Goal: Complete application form

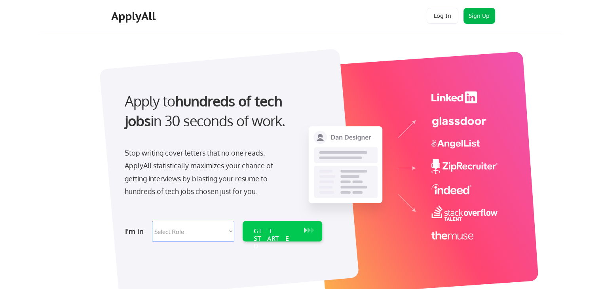
click at [480, 16] on button "Sign Up" at bounding box center [479, 16] width 32 height 16
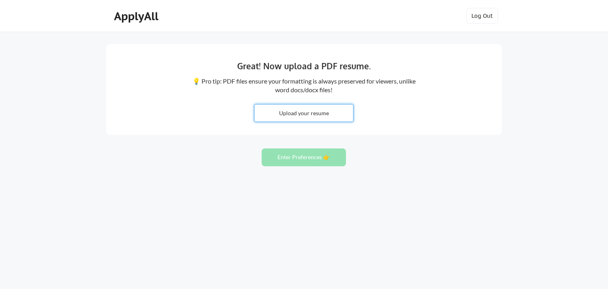
click at [305, 114] on input "file" at bounding box center [303, 112] width 99 height 17
type input "C:\fakepath\Arun_Ayyappan_Resume.pdf"
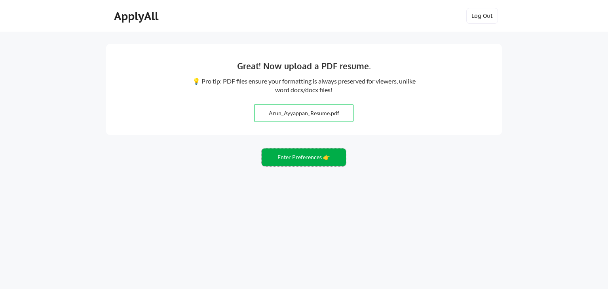
click at [311, 161] on button "Enter Preferences 👉" at bounding box center [304, 157] width 84 height 18
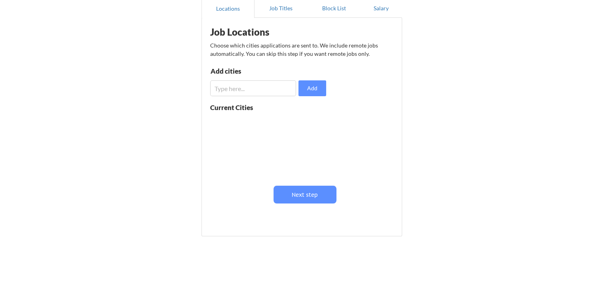
scroll to position [40, 0]
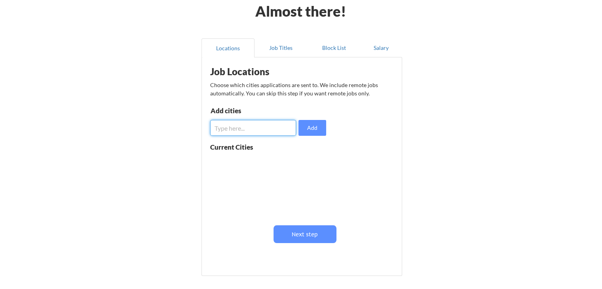
click at [224, 126] on input "input" at bounding box center [253, 128] width 86 height 16
type input "Bengaluru"
click at [320, 128] on button "Add" at bounding box center [312, 128] width 28 height 16
click at [225, 129] on input "input" at bounding box center [253, 128] width 86 height 16
type input "Chennai"
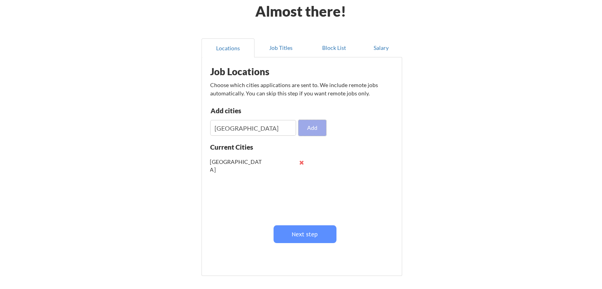
click at [318, 127] on button "Add" at bounding box center [312, 128] width 28 height 16
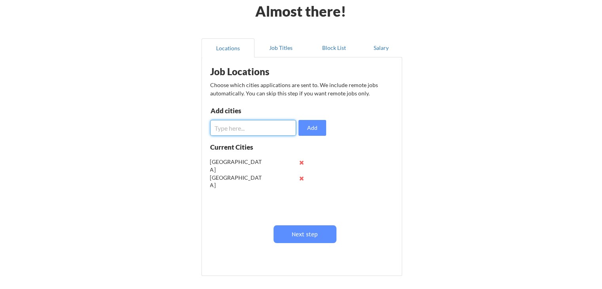
click at [239, 126] on input "input" at bounding box center [253, 128] width 86 height 16
type input "Mumbai"
click at [310, 126] on button "Add" at bounding box center [312, 128] width 28 height 16
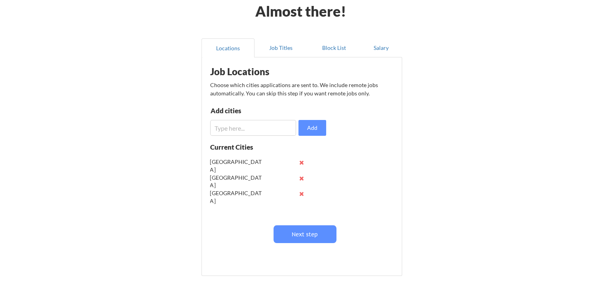
click at [225, 130] on input "input" at bounding box center [253, 128] width 86 height 16
click at [225, 127] on input "input" at bounding box center [253, 128] width 86 height 16
type input "Coimbatore"
click at [312, 129] on button "Add" at bounding box center [312, 128] width 28 height 16
click at [217, 125] on input "input" at bounding box center [253, 128] width 86 height 16
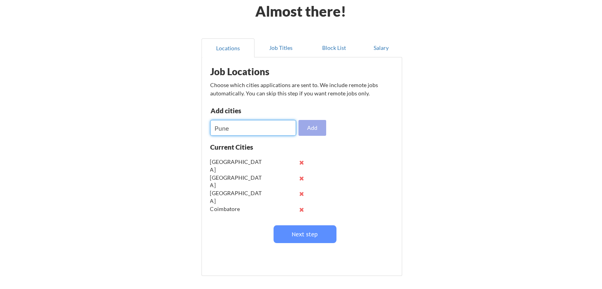
type input "Pune"
click at [314, 123] on button "Add" at bounding box center [312, 128] width 28 height 16
click at [218, 128] on input "input" at bounding box center [253, 128] width 86 height 16
type input "Baroda"
click at [315, 127] on button "Add" at bounding box center [312, 128] width 28 height 16
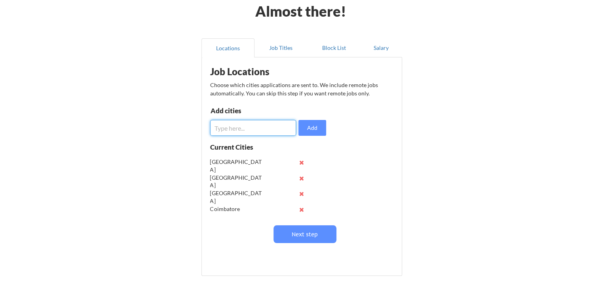
click at [228, 125] on input "input" at bounding box center [253, 128] width 86 height 16
type input "Kolkota"
click at [315, 128] on button "Add" at bounding box center [312, 128] width 28 height 16
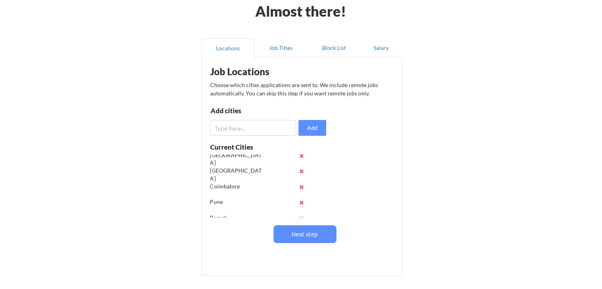
scroll to position [0, 0]
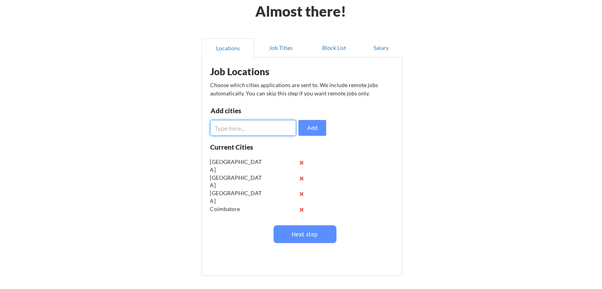
click at [218, 126] on input "input" at bounding box center [253, 128] width 86 height 16
type input "Dubai"
click at [313, 125] on button "Add" at bounding box center [312, 128] width 28 height 16
click at [223, 127] on input "input" at bounding box center [253, 128] width 86 height 16
type input "Abu Dhabi"
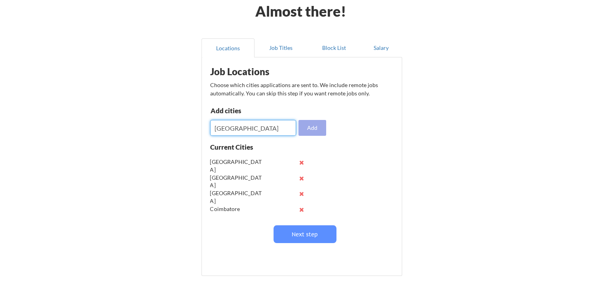
click at [317, 129] on button "Add" at bounding box center [312, 128] width 28 height 16
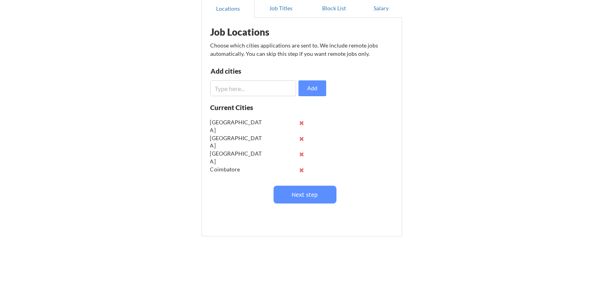
click at [220, 87] on input "input" at bounding box center [253, 88] width 86 height 16
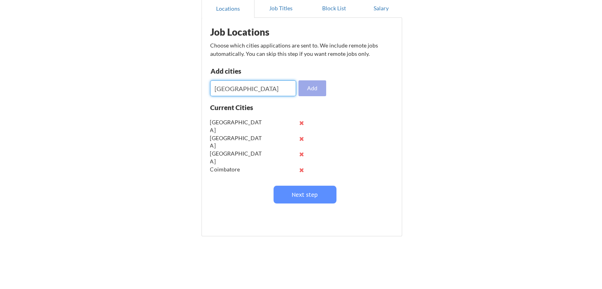
type input "Thailand"
click at [308, 88] on button "Add" at bounding box center [312, 88] width 28 height 16
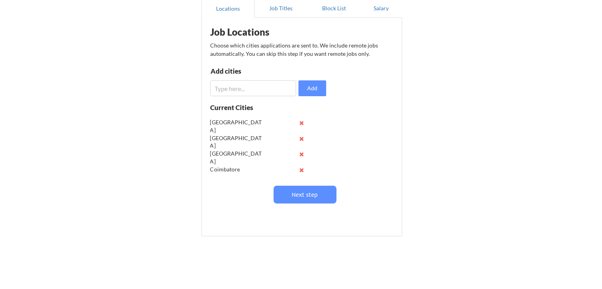
click at [221, 87] on input "input" at bounding box center [253, 88] width 86 height 16
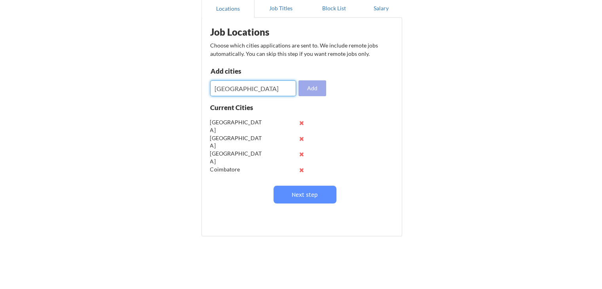
type input "Vietnam"
click at [314, 87] on button "Add" at bounding box center [312, 88] width 28 height 16
click at [245, 88] on input "input" at bounding box center [253, 88] width 86 height 16
type input "Indonesia"
click at [309, 87] on button "Add" at bounding box center [312, 88] width 28 height 16
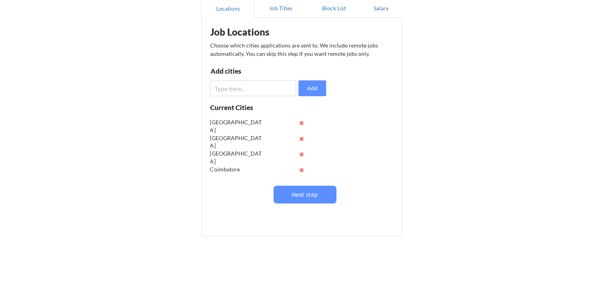
click at [234, 86] on input "input" at bounding box center [253, 88] width 86 height 16
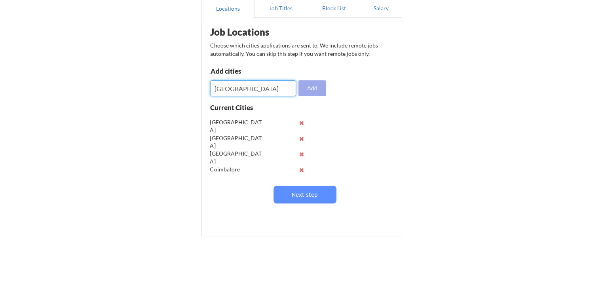
type input "Malaysia"
click at [313, 88] on button "Add" at bounding box center [312, 88] width 28 height 16
click at [243, 87] on input "input" at bounding box center [253, 88] width 86 height 16
type input "Ivory Coast"
click at [310, 88] on button "Add" at bounding box center [312, 88] width 28 height 16
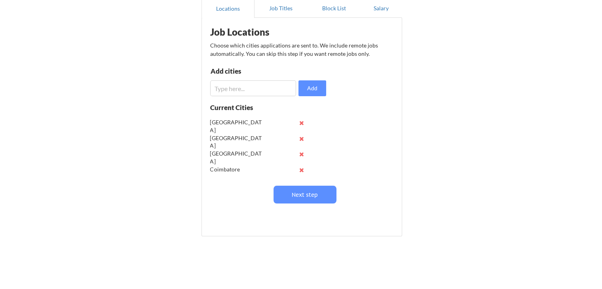
click at [214, 87] on input "input" at bounding box center [253, 88] width 86 height 16
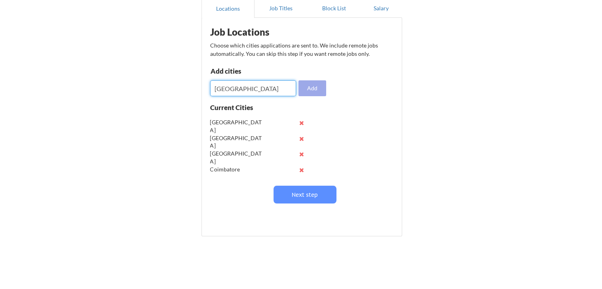
type input "Nigeria"
click at [320, 87] on button "Add" at bounding box center [312, 88] width 28 height 16
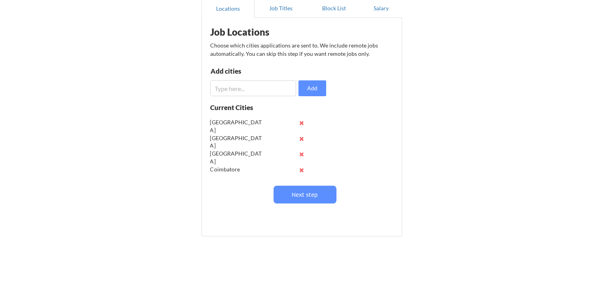
click at [226, 85] on input "input" at bounding box center [253, 88] width 86 height 16
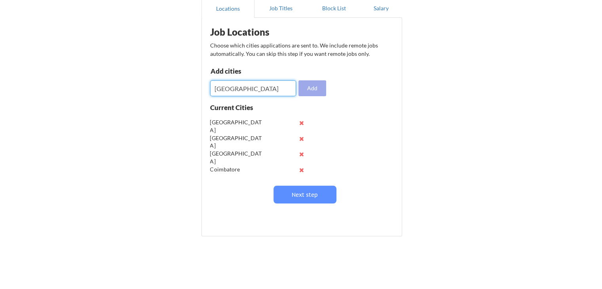
type input "Ghana"
click at [312, 87] on button "Add" at bounding box center [312, 88] width 28 height 16
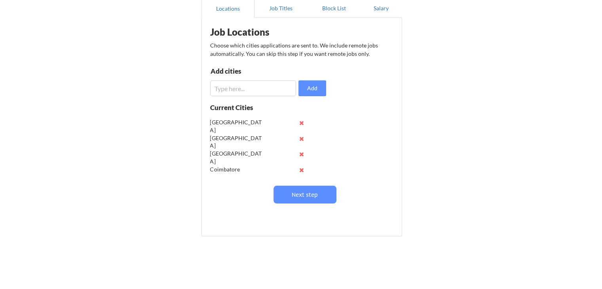
click at [228, 86] on input "input" at bounding box center [253, 88] width 86 height 16
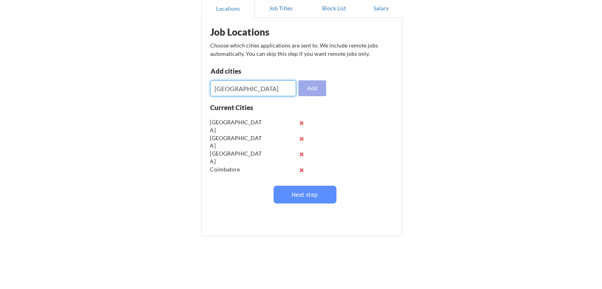
type input "Kenya"
click at [317, 89] on button "Add" at bounding box center [312, 88] width 28 height 16
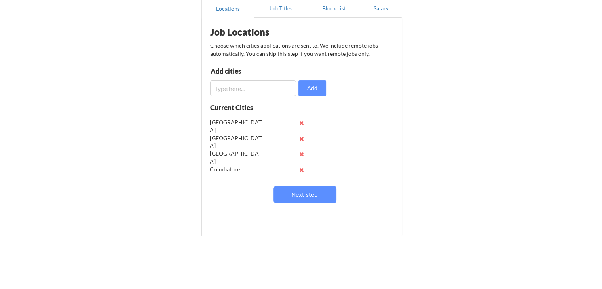
click at [237, 89] on input "input" at bounding box center [253, 88] width 86 height 16
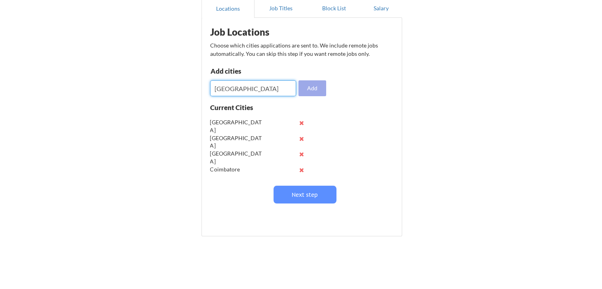
type input "Egypt"
click at [310, 91] on button "Add" at bounding box center [312, 88] width 28 height 16
click at [226, 87] on input "input" at bounding box center [253, 88] width 86 height 16
type input "Turkey"
click at [314, 88] on button "Add" at bounding box center [312, 88] width 28 height 16
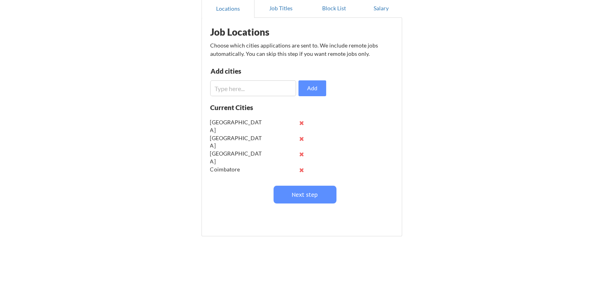
click at [224, 87] on input "input" at bounding box center [253, 88] width 86 height 16
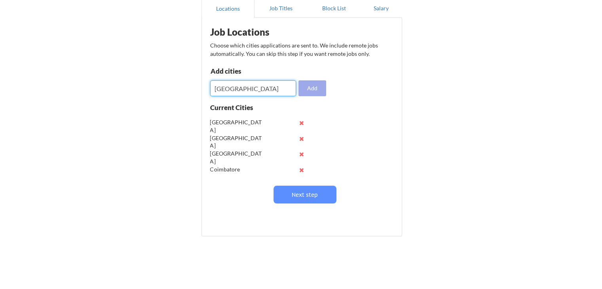
type input "Brazil"
click at [313, 88] on button "Add" at bounding box center [312, 88] width 28 height 16
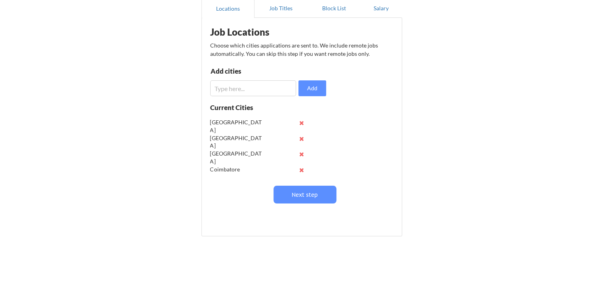
click at [222, 85] on input "input" at bounding box center [253, 88] width 86 height 16
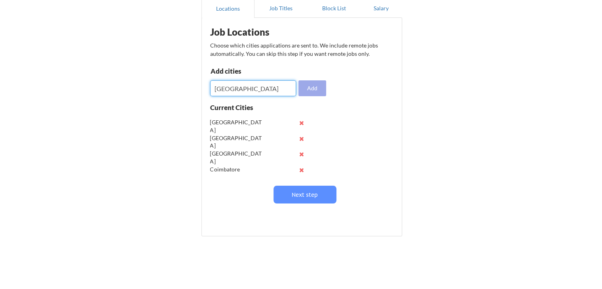
type input "Colombia"
click at [317, 90] on button "Add" at bounding box center [312, 88] width 28 height 16
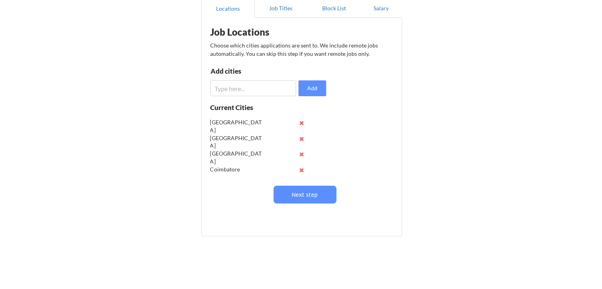
click at [233, 89] on input "input" at bounding box center [253, 88] width 86 height 16
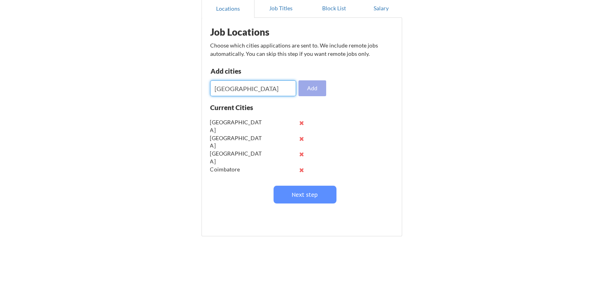
type input "Saudi Arabia"
click at [318, 88] on button "Add" at bounding box center [312, 88] width 28 height 16
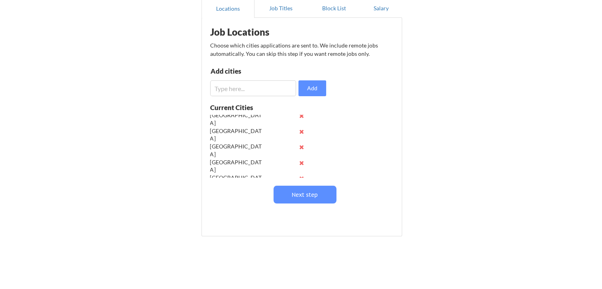
scroll to position [297, 0]
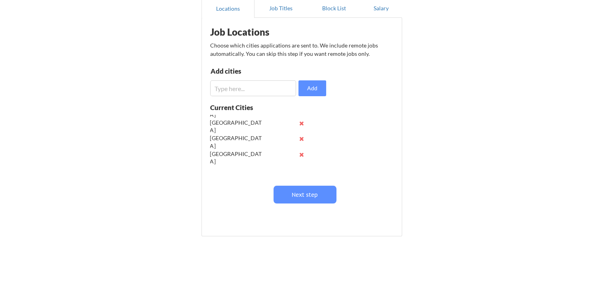
click at [238, 89] on input "input" at bounding box center [253, 88] width 86 height 16
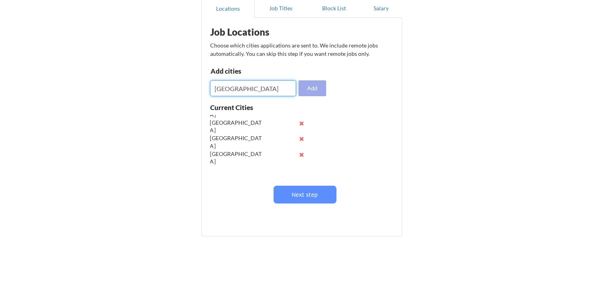
type input "Cameroon"
click at [313, 87] on button "Add" at bounding box center [312, 88] width 28 height 16
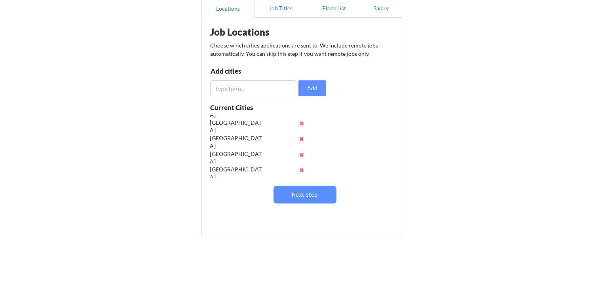
click at [238, 90] on input "input" at bounding box center [253, 88] width 86 height 16
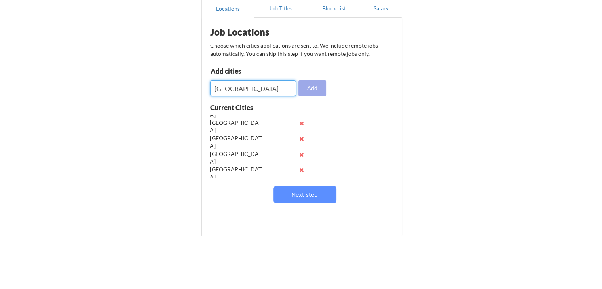
type input "Liberia"
click at [316, 89] on button "Add" at bounding box center [312, 88] width 28 height 16
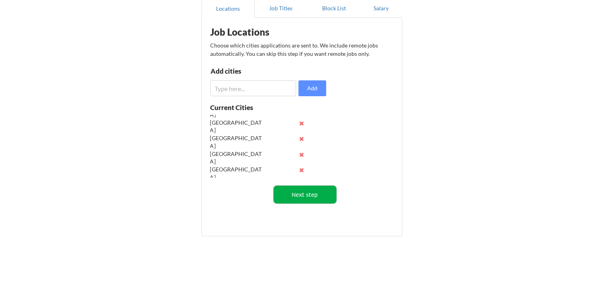
click at [301, 195] on button "Next step" at bounding box center [304, 195] width 63 height 18
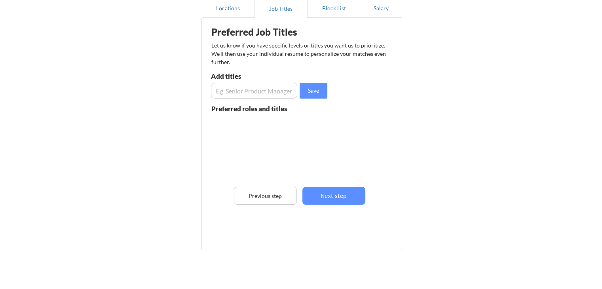
click at [214, 89] on input "input" at bounding box center [254, 91] width 86 height 16
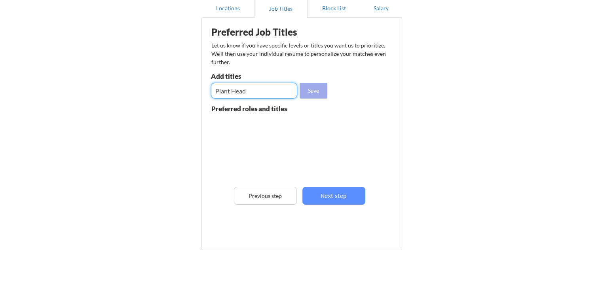
type input "Plant Head"
click at [315, 87] on button "Save" at bounding box center [314, 91] width 28 height 16
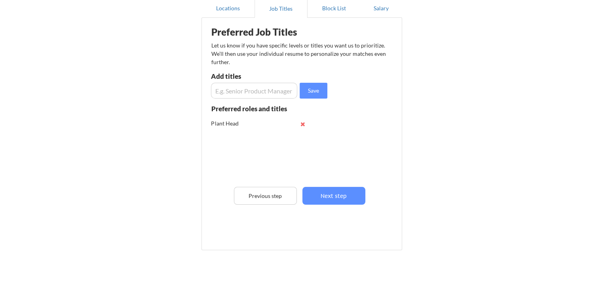
click at [242, 92] on input "input" at bounding box center [254, 91] width 86 height 16
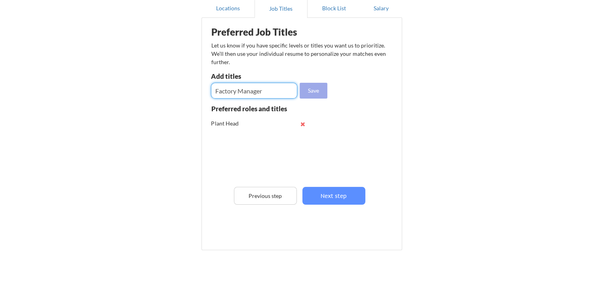
type input "Factory Manager"
click at [309, 90] on button "Save" at bounding box center [314, 91] width 28 height 16
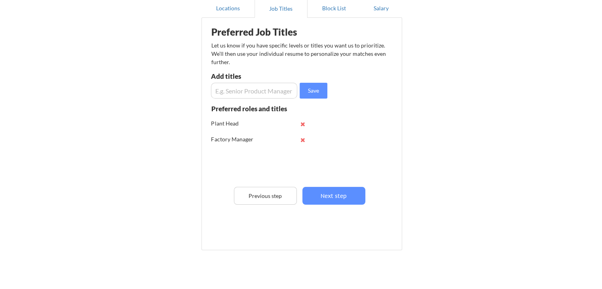
click at [226, 88] on input "input" at bounding box center [254, 91] width 86 height 16
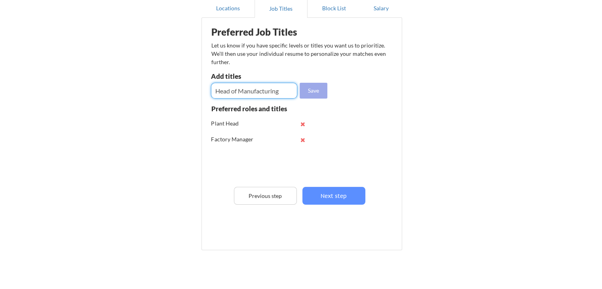
type input "Head of Manufacturing"
click at [311, 89] on button "Save" at bounding box center [314, 91] width 28 height 16
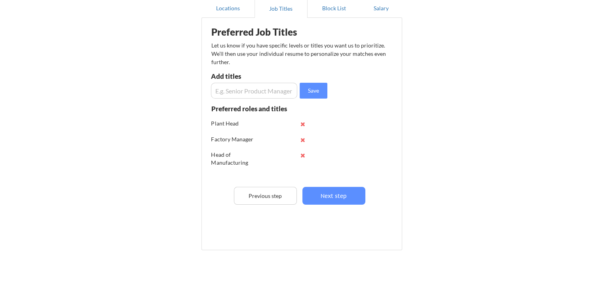
click at [228, 89] on input "input" at bounding box center [254, 91] width 86 height 16
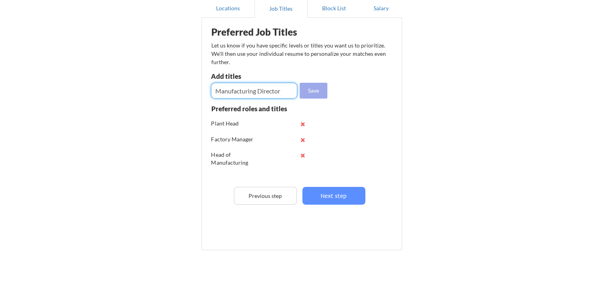
type input "Manufacturing Director"
click at [314, 89] on button "Save" at bounding box center [314, 91] width 28 height 16
click at [225, 91] on input "input" at bounding box center [254, 91] width 86 height 16
type input "Director of Manufacturing"
click at [310, 92] on button "Save" at bounding box center [314, 91] width 28 height 16
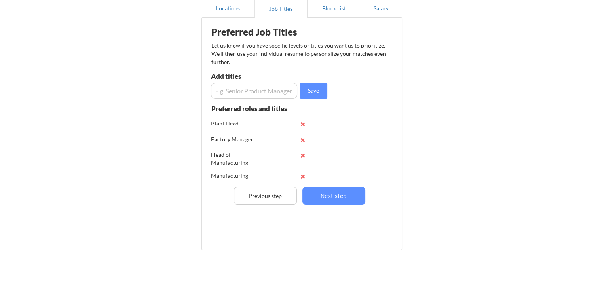
click at [216, 87] on input "input" at bounding box center [254, 91] width 86 height 16
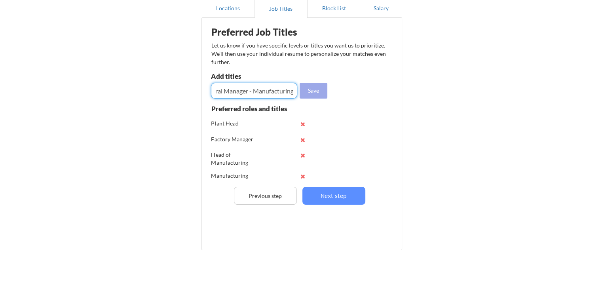
type input "General Manager - Manufacturing"
click at [315, 90] on button "Save" at bounding box center [314, 91] width 28 height 16
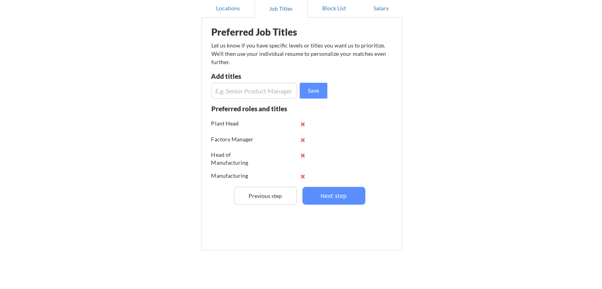
click at [238, 93] on input "input" at bounding box center [254, 91] width 86 height 16
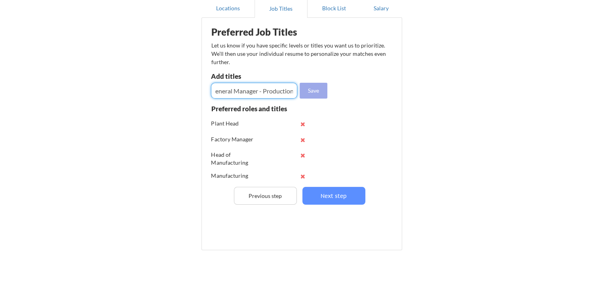
type input "General Manager - Production"
click at [309, 91] on button "Save" at bounding box center [314, 91] width 28 height 16
click at [217, 89] on input "input" at bounding box center [254, 91] width 86 height 16
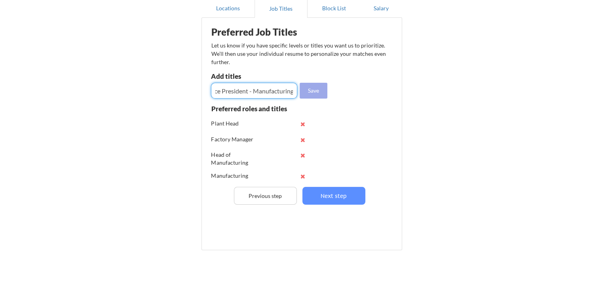
type input "Vice President - Manufacturing"
click at [309, 87] on button "Save" at bounding box center [314, 91] width 28 height 16
click at [218, 91] on input "input" at bounding box center [254, 91] width 86 height 16
type input "Vice President - Production"
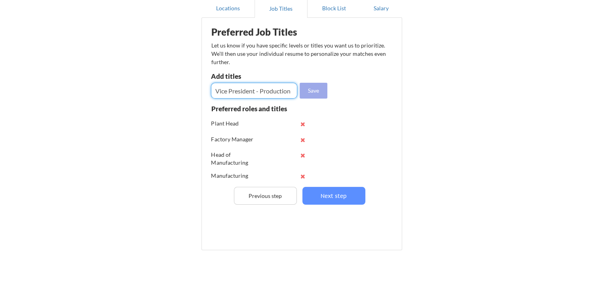
click at [311, 89] on button "Save" at bounding box center [314, 91] width 28 height 16
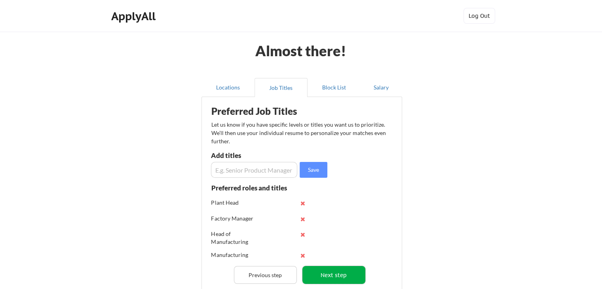
click at [341, 272] on button "Next step" at bounding box center [333, 275] width 63 height 18
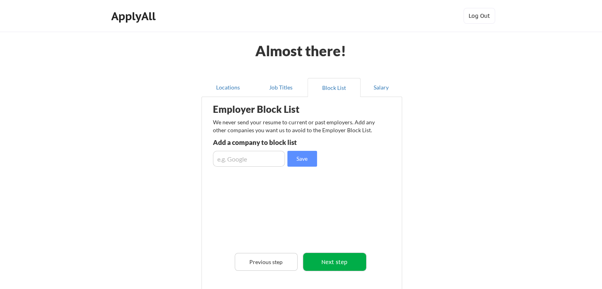
click at [334, 260] on button "Next step" at bounding box center [334, 262] width 63 height 18
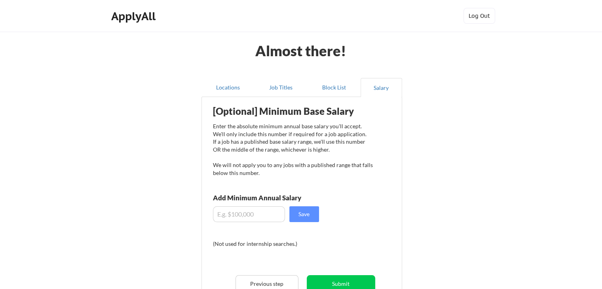
click at [222, 209] on input "input" at bounding box center [249, 214] width 72 height 16
click at [249, 216] on input "input" at bounding box center [249, 214] width 72 height 16
click at [255, 217] on input "input" at bounding box center [249, 214] width 72 height 16
type input "$24,000"
click at [310, 214] on button "Save" at bounding box center [304, 214] width 30 height 16
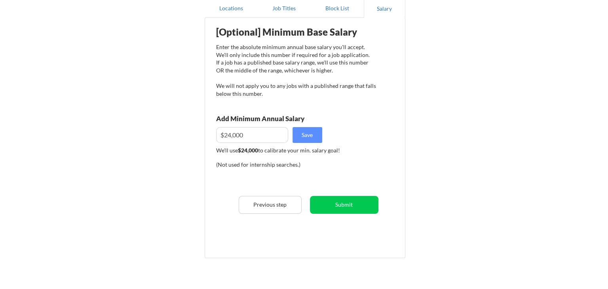
scroll to position [119, 0]
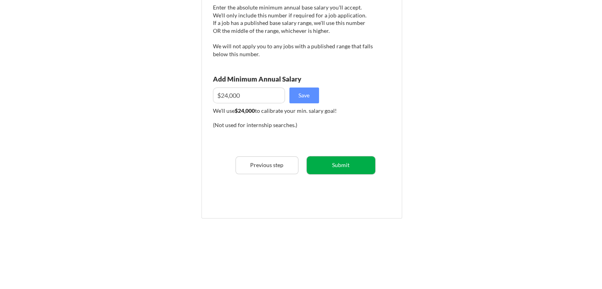
click at [344, 163] on button "Submit" at bounding box center [341, 165] width 68 height 18
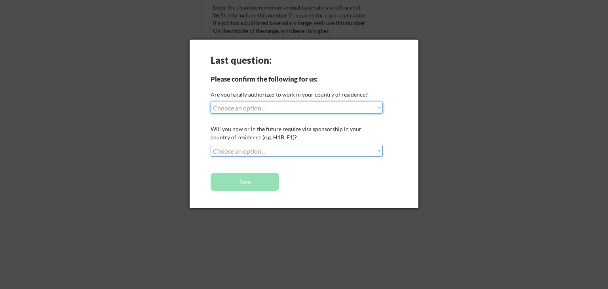
click at [378, 108] on select "Choose an option... Yes, I am a US Citizen Yes, I am a Canadian Citizen Yes, I …" at bounding box center [296, 108] width 172 height 12
select select ""no__i_am_not__yet__authorized""
click at [210, 102] on select "Choose an option... Yes, I am a US Citizen Yes, I am a Canadian Citizen Yes, I …" at bounding box center [296, 108] width 172 height 12
click at [379, 151] on select "Choose an option... No, I will not need sponsorship Yes, I will need sponsorship" at bounding box center [296, 151] width 172 height 12
select select ""yes__i_will_need_sponsorship""
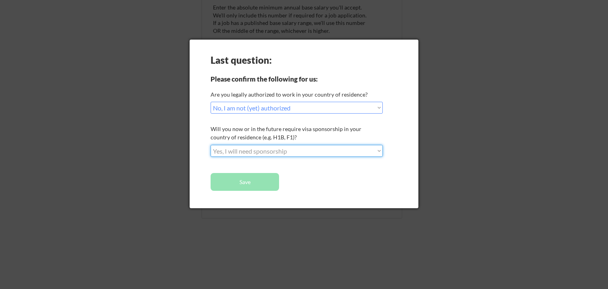
click at [210, 145] on select "Choose an option... No, I will not need sponsorship Yes, I will need sponsorship" at bounding box center [296, 151] width 172 height 12
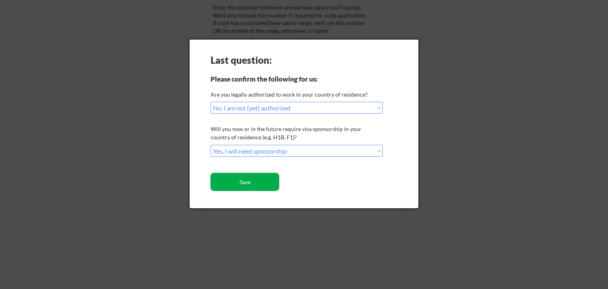
click at [256, 184] on button "Save" at bounding box center [244, 182] width 68 height 18
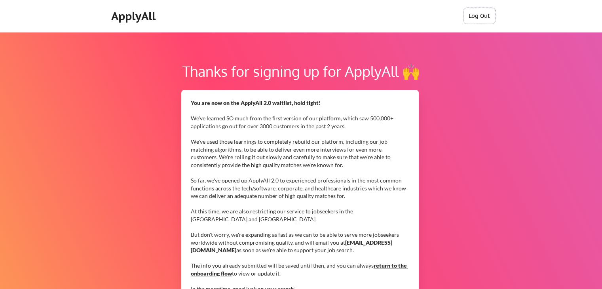
click at [484, 17] on button "Log Out" at bounding box center [479, 16] width 32 height 16
